Goal: Check status: Check status

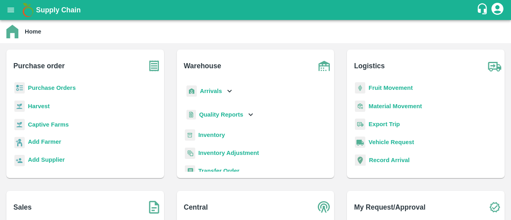
click at [12, 3] on button "open drawer" at bounding box center [11, 10] width 18 height 18
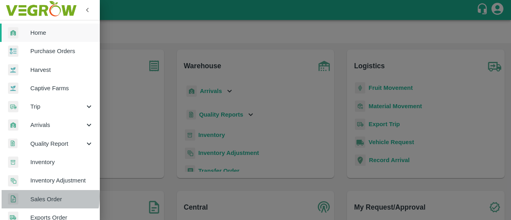
click at [37, 196] on span "Sales Order" at bounding box center [61, 199] width 63 height 9
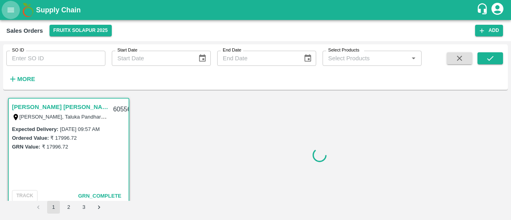
click at [11, 10] on icon "open drawer" at bounding box center [10, 10] width 9 height 9
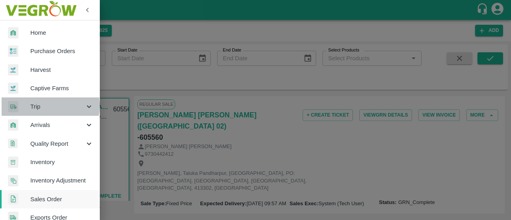
click at [50, 106] on span "Trip" at bounding box center [57, 106] width 54 height 9
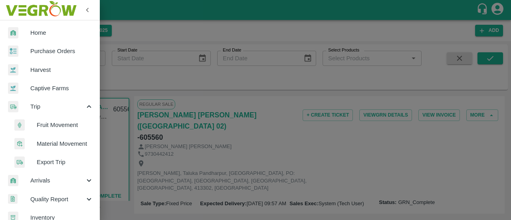
click at [46, 126] on span "Fruit Movement" at bounding box center [65, 125] width 57 height 9
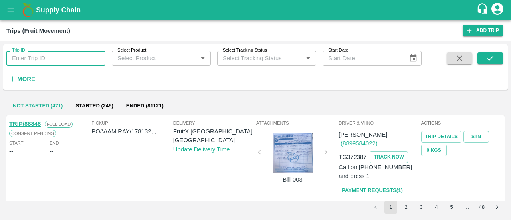
click at [46, 58] on input "Trip ID" at bounding box center [55, 58] width 99 height 15
paste input "88851"
type input "88851"
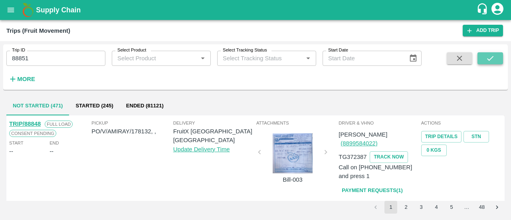
click at [490, 60] on icon "submit" at bounding box center [490, 58] width 6 height 5
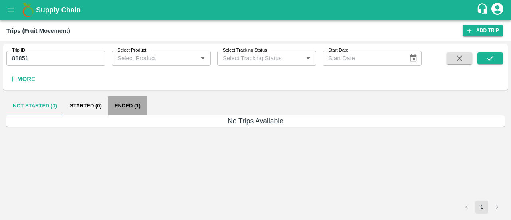
click at [133, 106] on button "Ended (1)" at bounding box center [127, 105] width 39 height 19
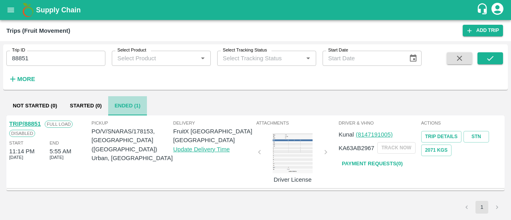
click at [133, 106] on button "Ended (1)" at bounding box center [127, 105] width 39 height 19
click at [324, 151] on div "Attachments Driver License" at bounding box center [297, 151] width 82 height 69
click at [261, 149] on div "Attachments Driver License" at bounding box center [297, 151] width 82 height 69
click at [288, 146] on div at bounding box center [293, 153] width 60 height 40
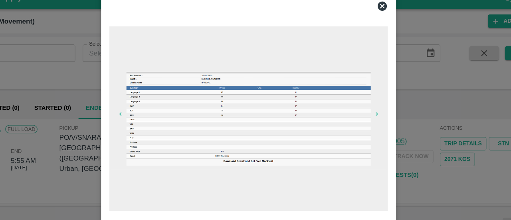
click at [372, 16] on icon at bounding box center [372, 18] width 10 height 10
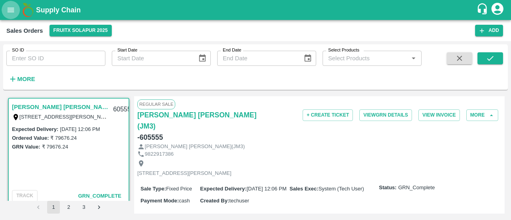
click at [11, 9] on icon "open drawer" at bounding box center [10, 10] width 9 height 9
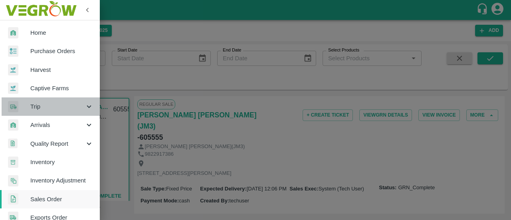
click at [74, 107] on span "Trip" at bounding box center [57, 106] width 54 height 9
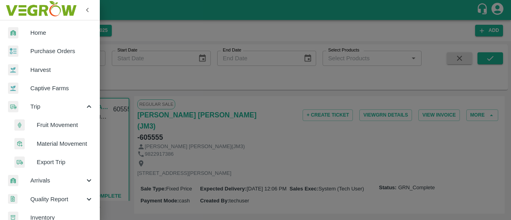
click at [56, 159] on span "Export Trip" at bounding box center [65, 162] width 57 height 9
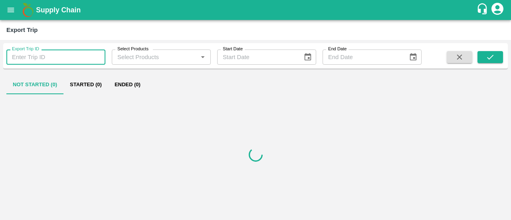
click at [61, 61] on input "Export Trip ID" at bounding box center [55, 57] width 99 height 15
type input "568"
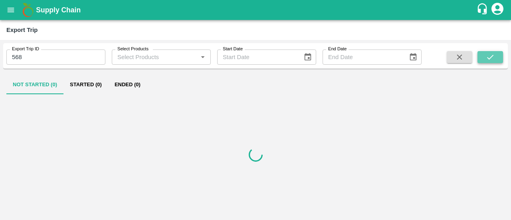
click at [486, 51] on button "submit" at bounding box center [491, 57] width 26 height 12
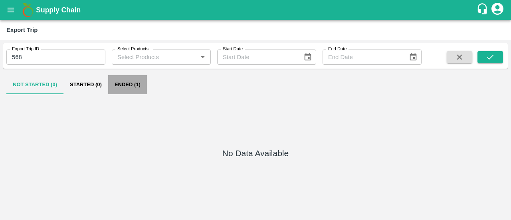
click at [129, 85] on button "Ended (1)" at bounding box center [127, 84] width 39 height 19
